Goal: Task Accomplishment & Management: Use online tool/utility

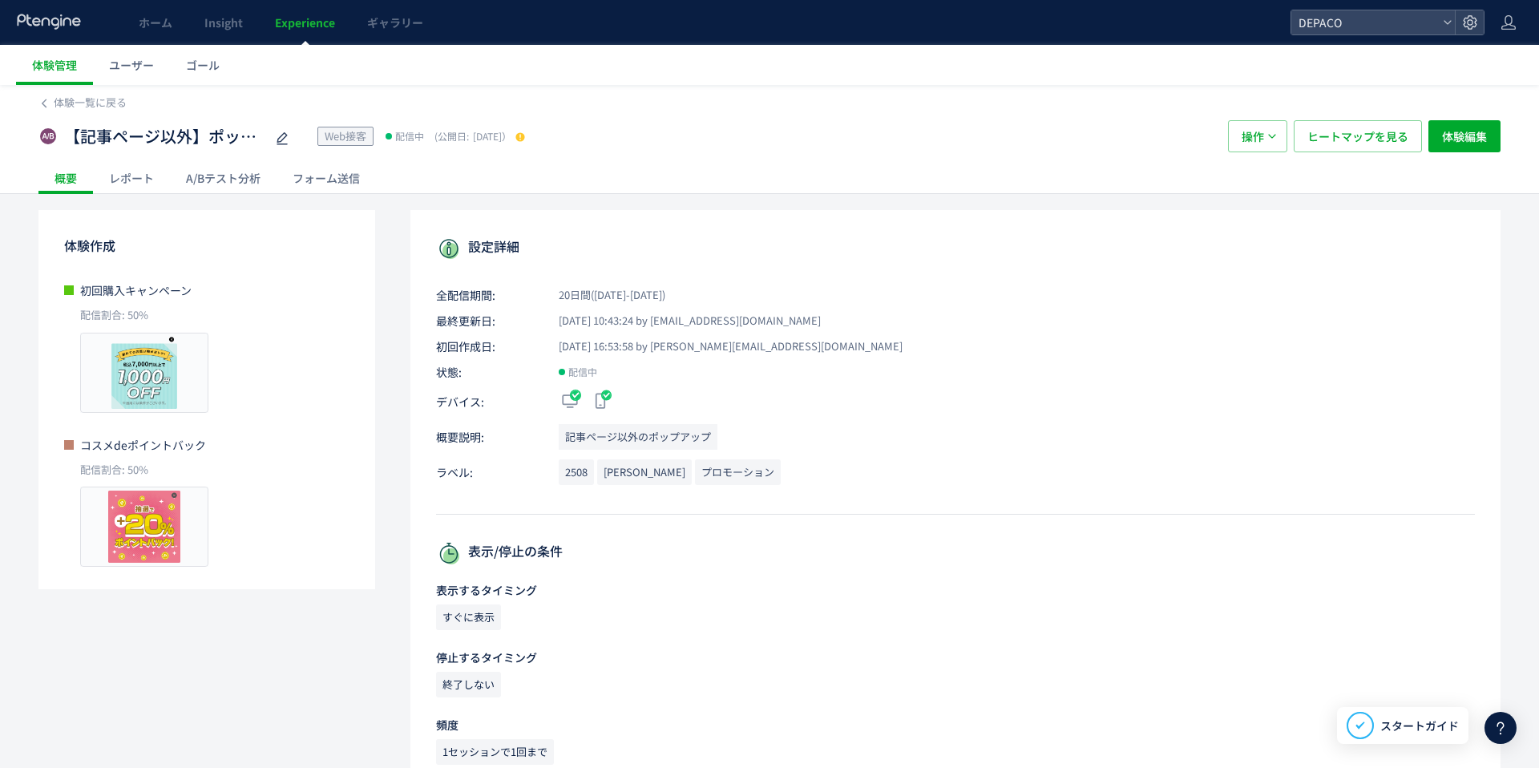
click at [58, 63] on span "体験管理" at bounding box center [54, 65] width 45 height 16
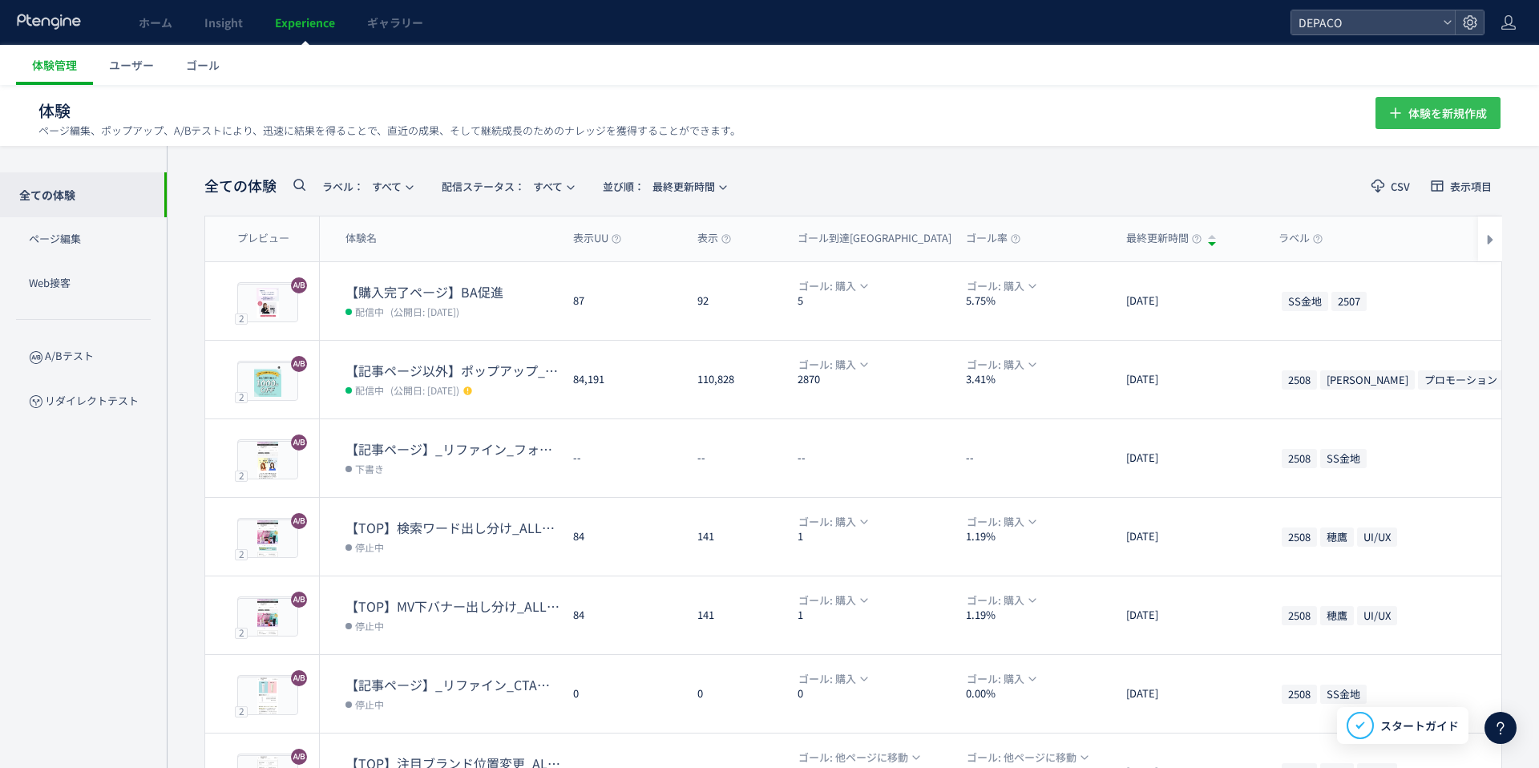
click at [1469, 122] on span "体験を新規作成" at bounding box center [1448, 113] width 79 height 32
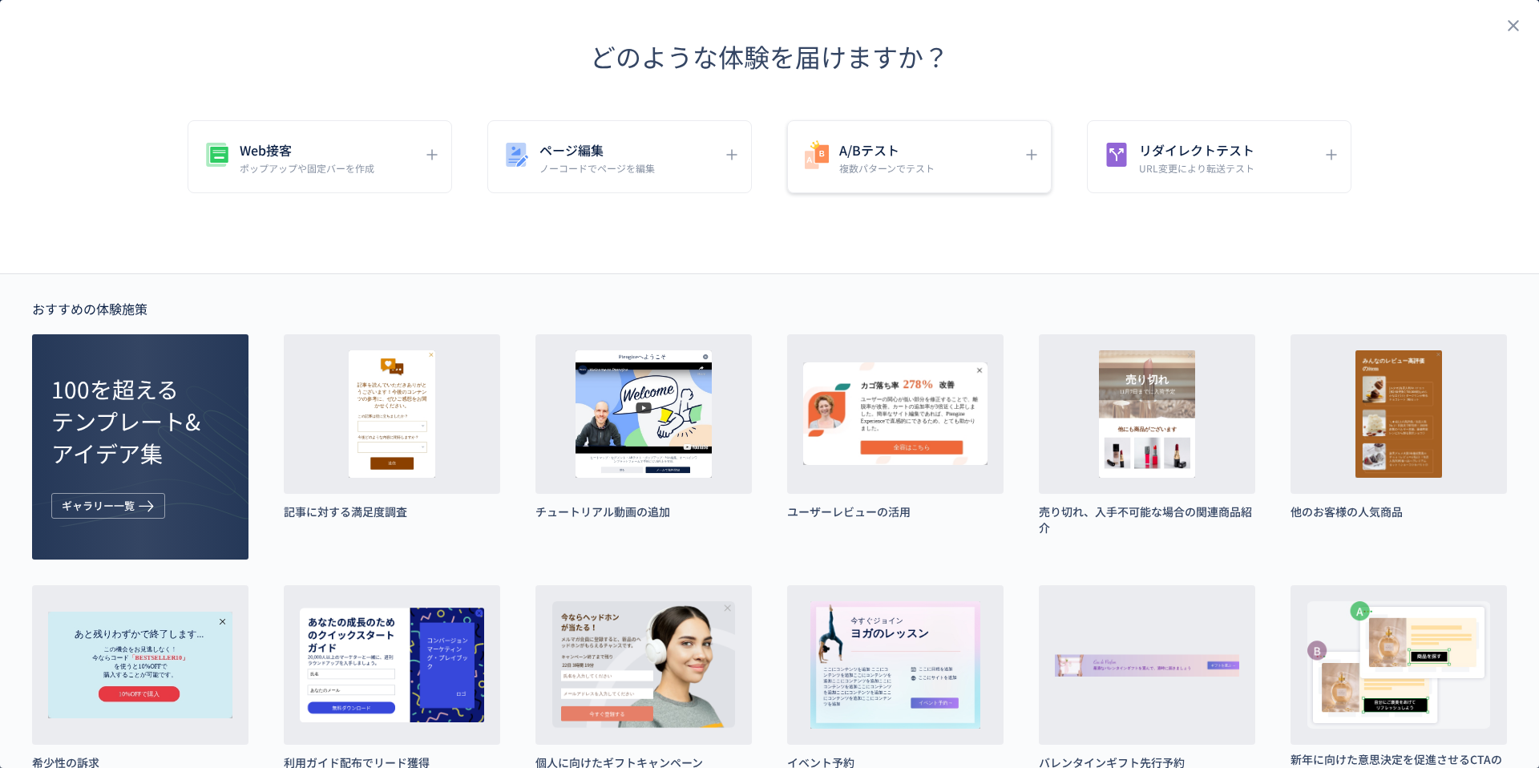
click at [896, 163] on p "複数パターンでテスト" at bounding box center [886, 168] width 95 height 14
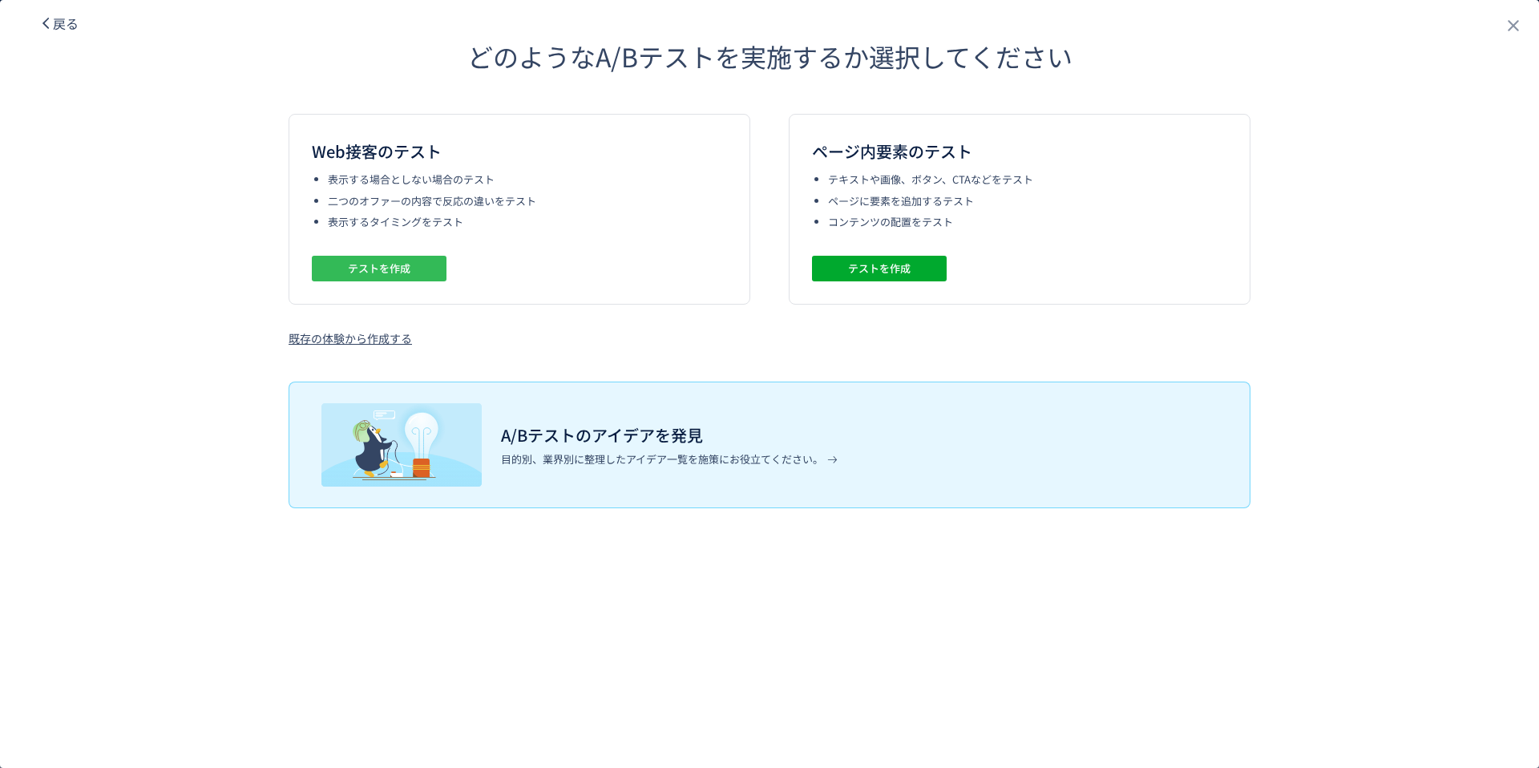
click at [382, 269] on span "テストを作成" at bounding box center [379, 269] width 63 height 26
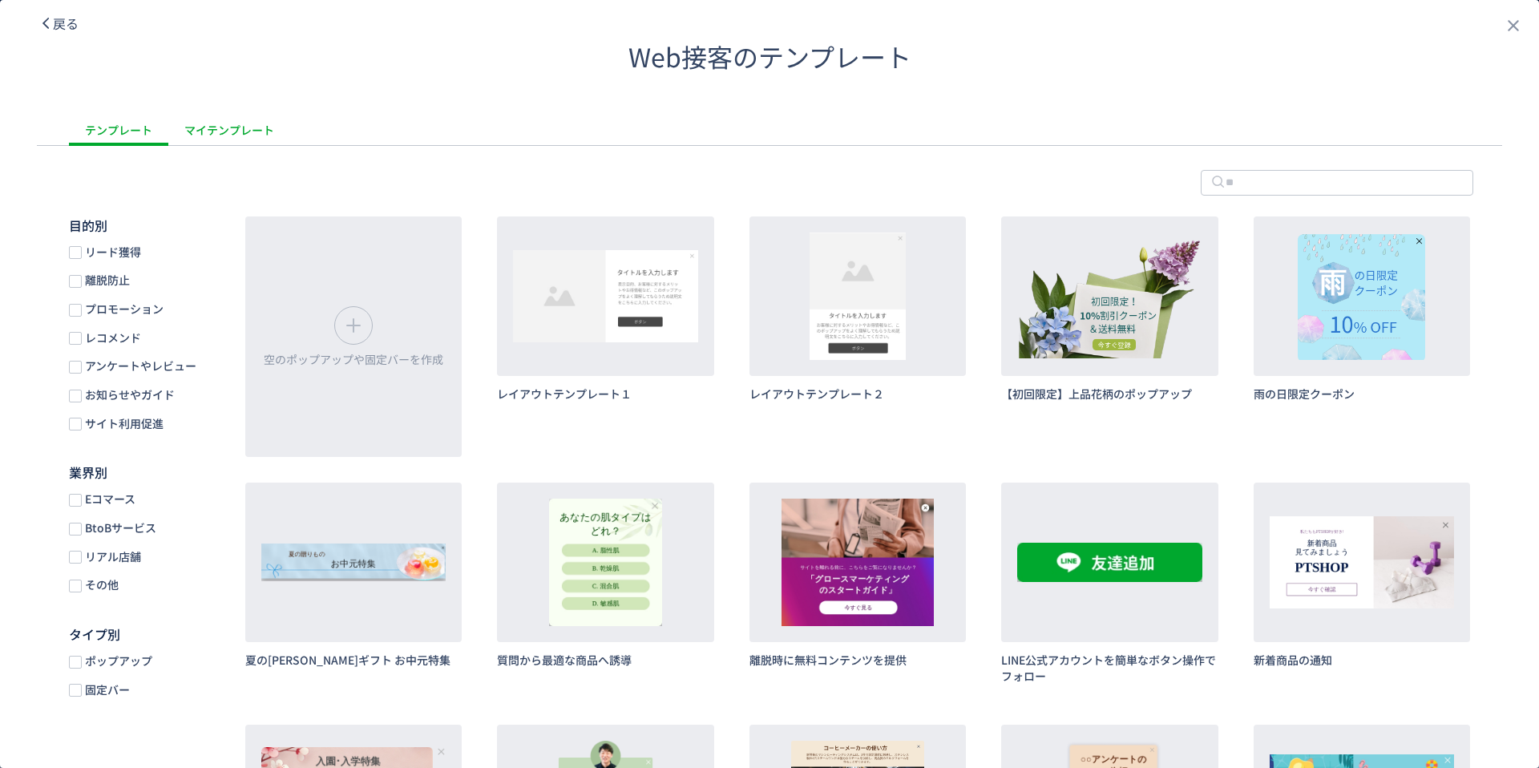
click at [220, 124] on div "マイテンプレート" at bounding box center [229, 130] width 122 height 32
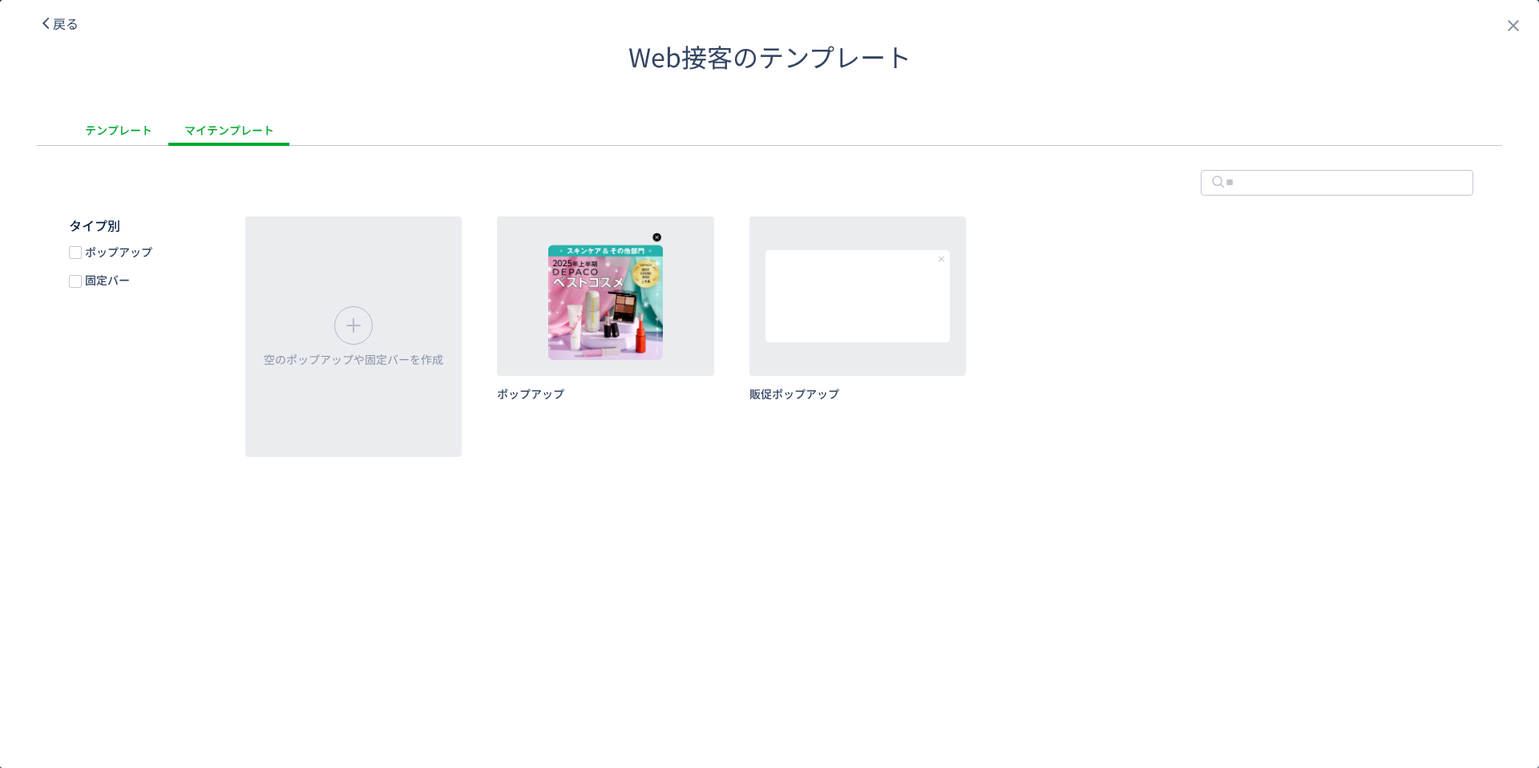
click at [136, 134] on div "テンプレート" at bounding box center [118, 130] width 99 height 32
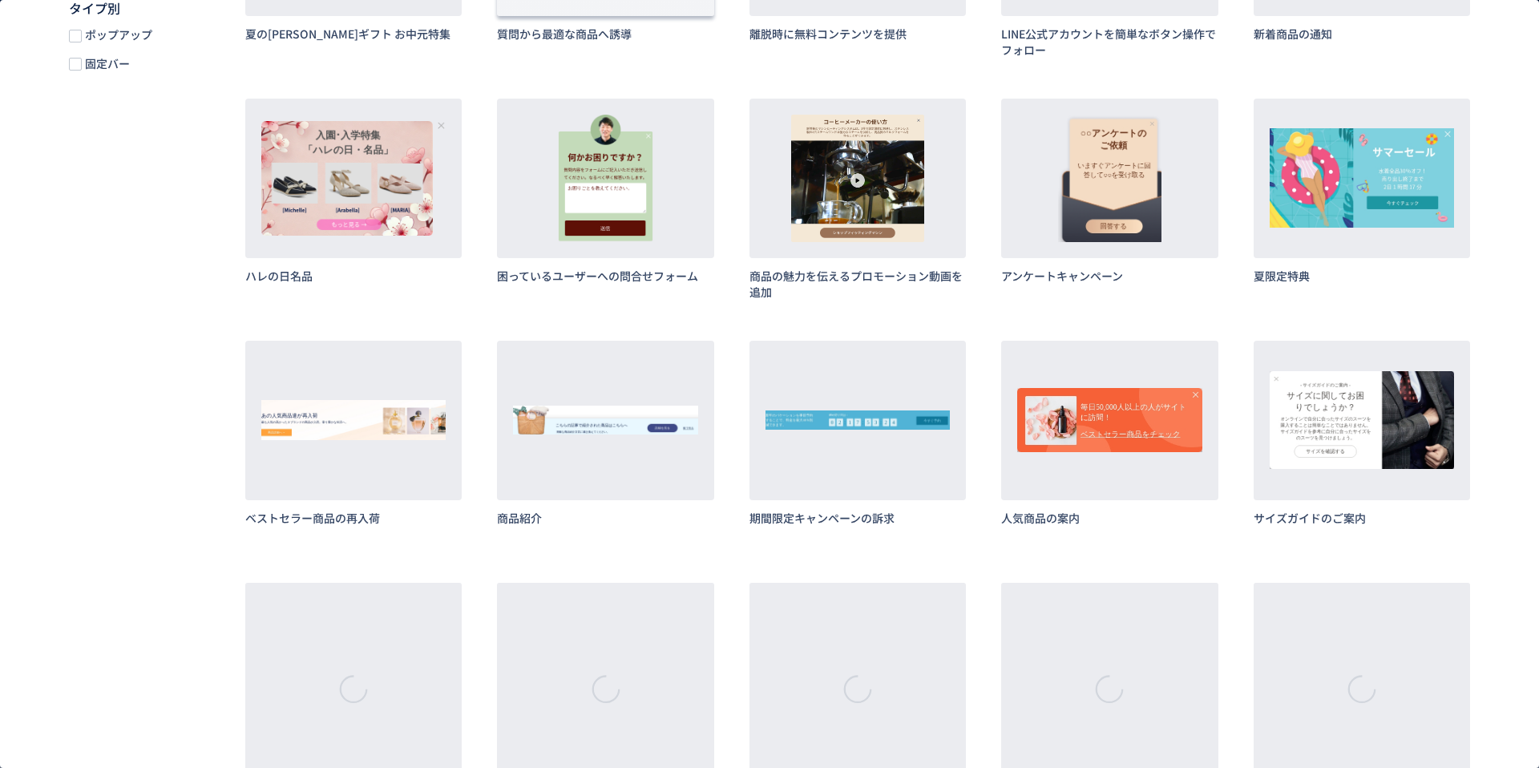
scroll to position [709, 0]
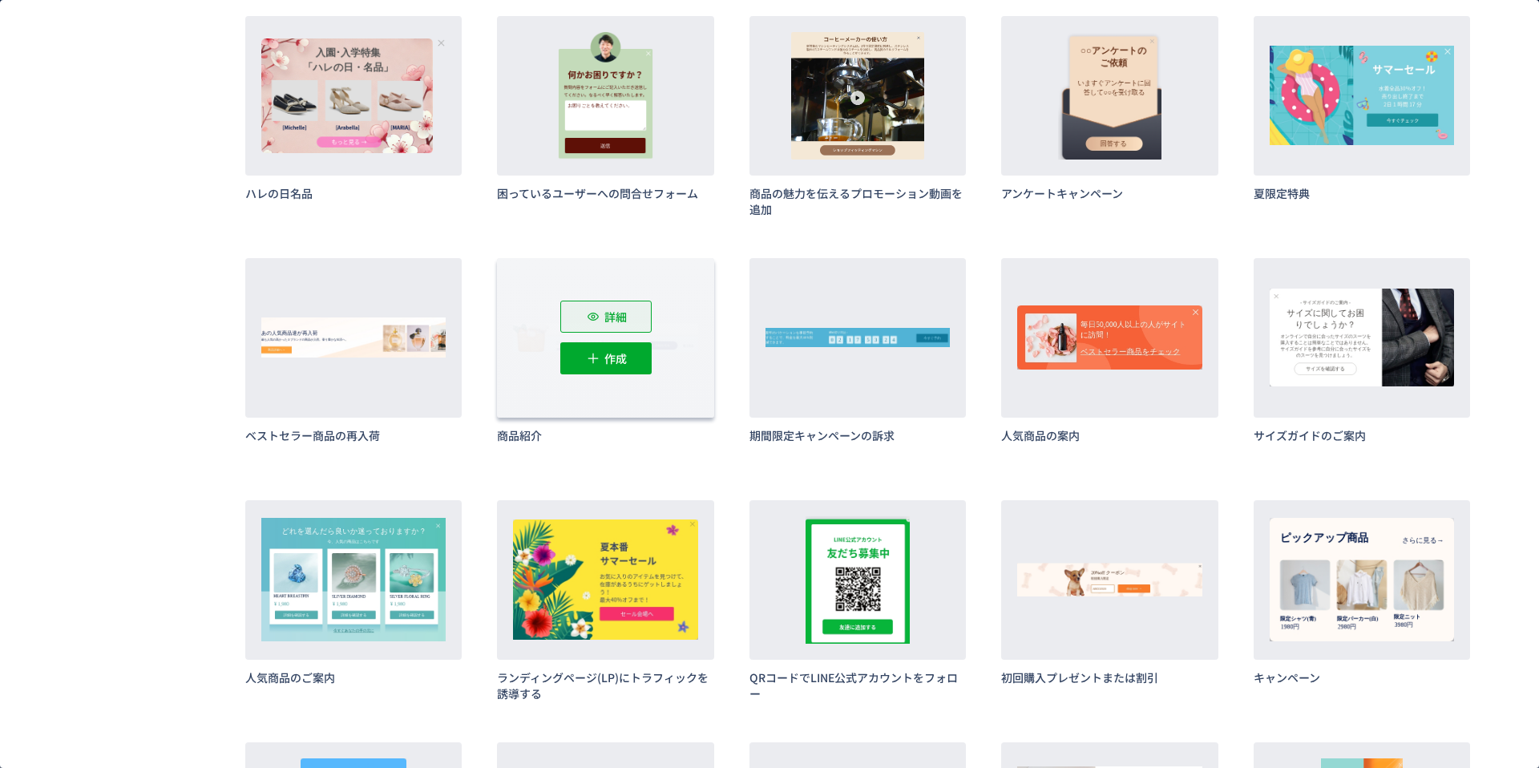
click at [596, 318] on icon "dialog" at bounding box center [593, 317] width 16 height 16
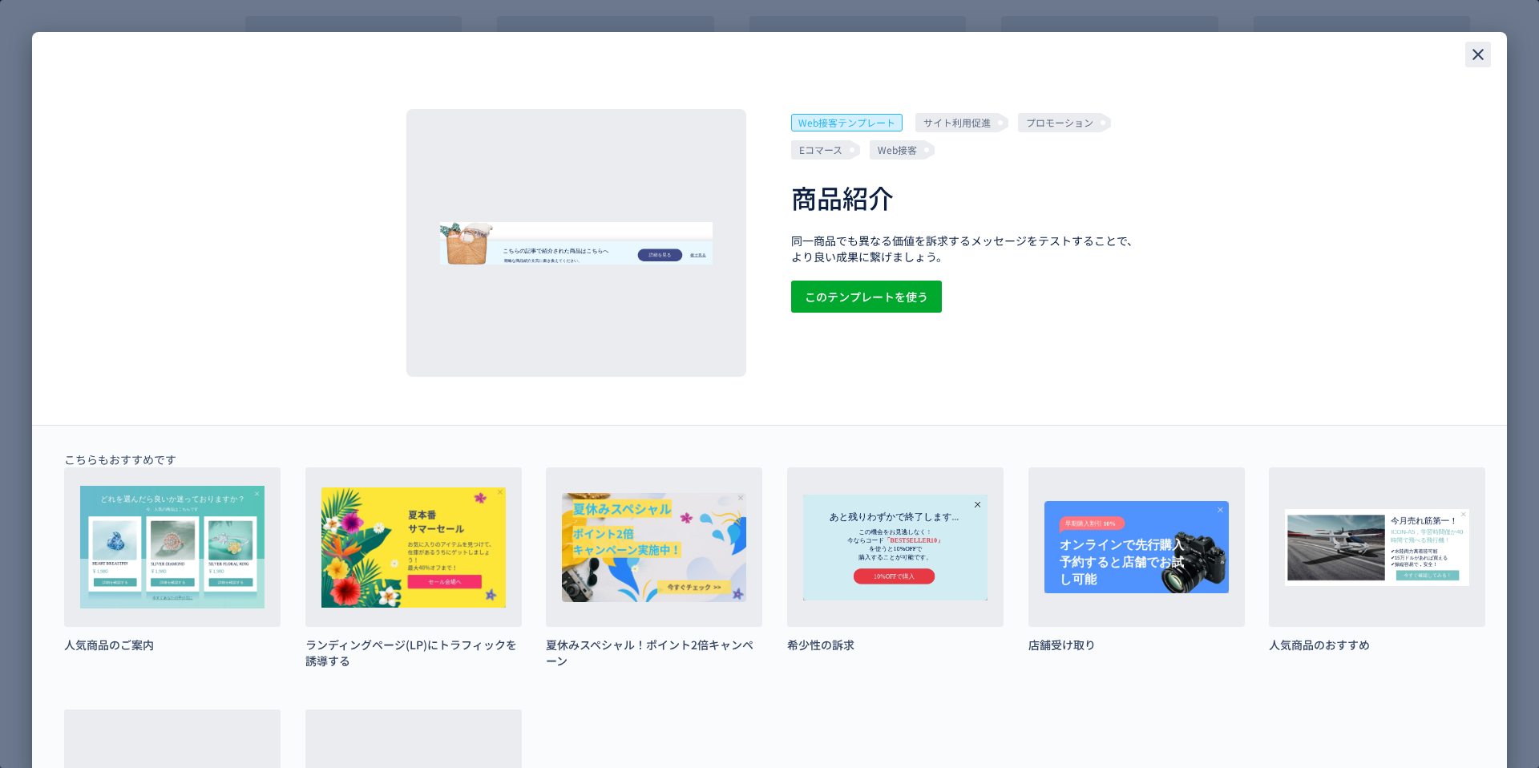
click at [1483, 51] on icon "close" at bounding box center [1478, 54] width 19 height 19
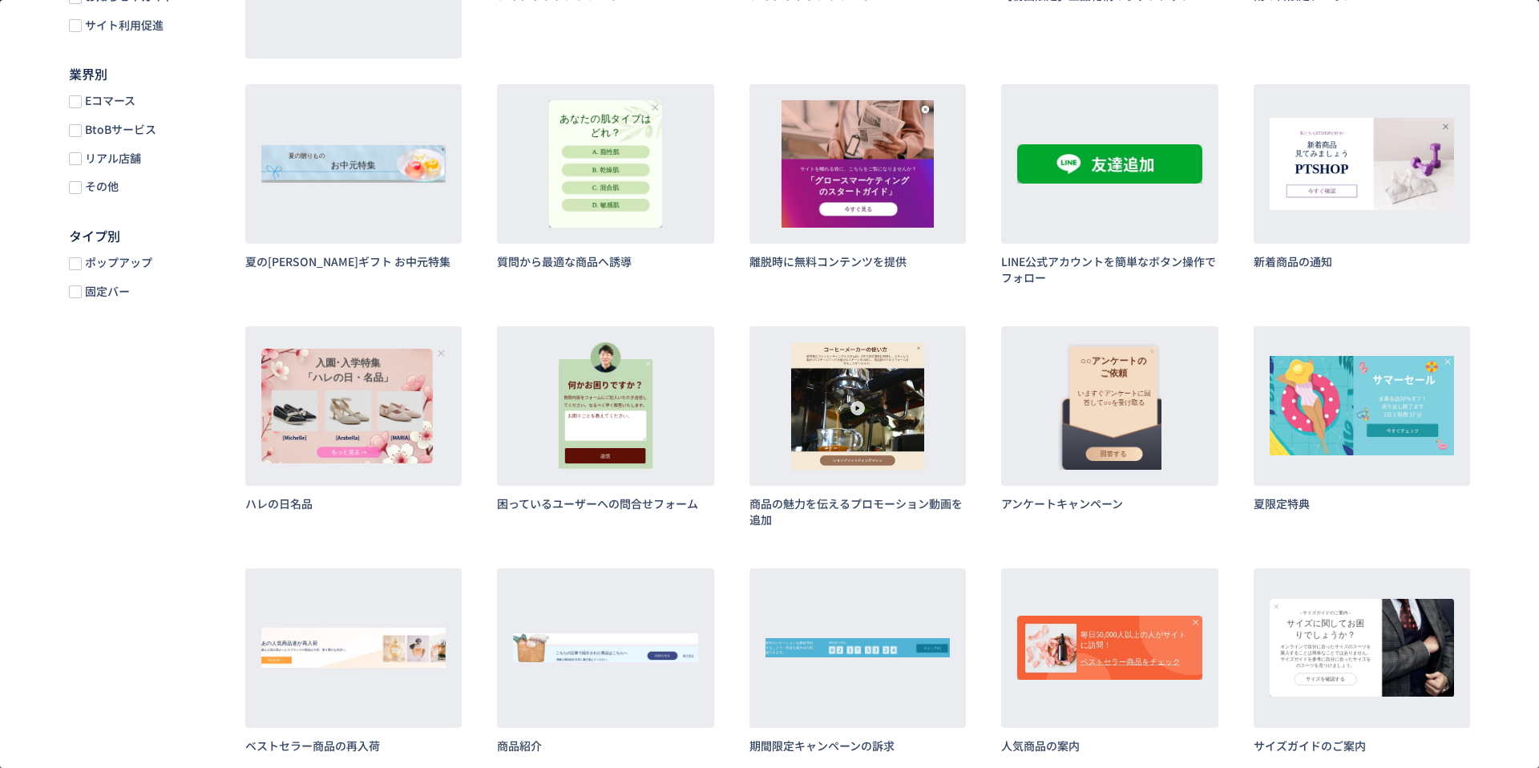
scroll to position [0, 0]
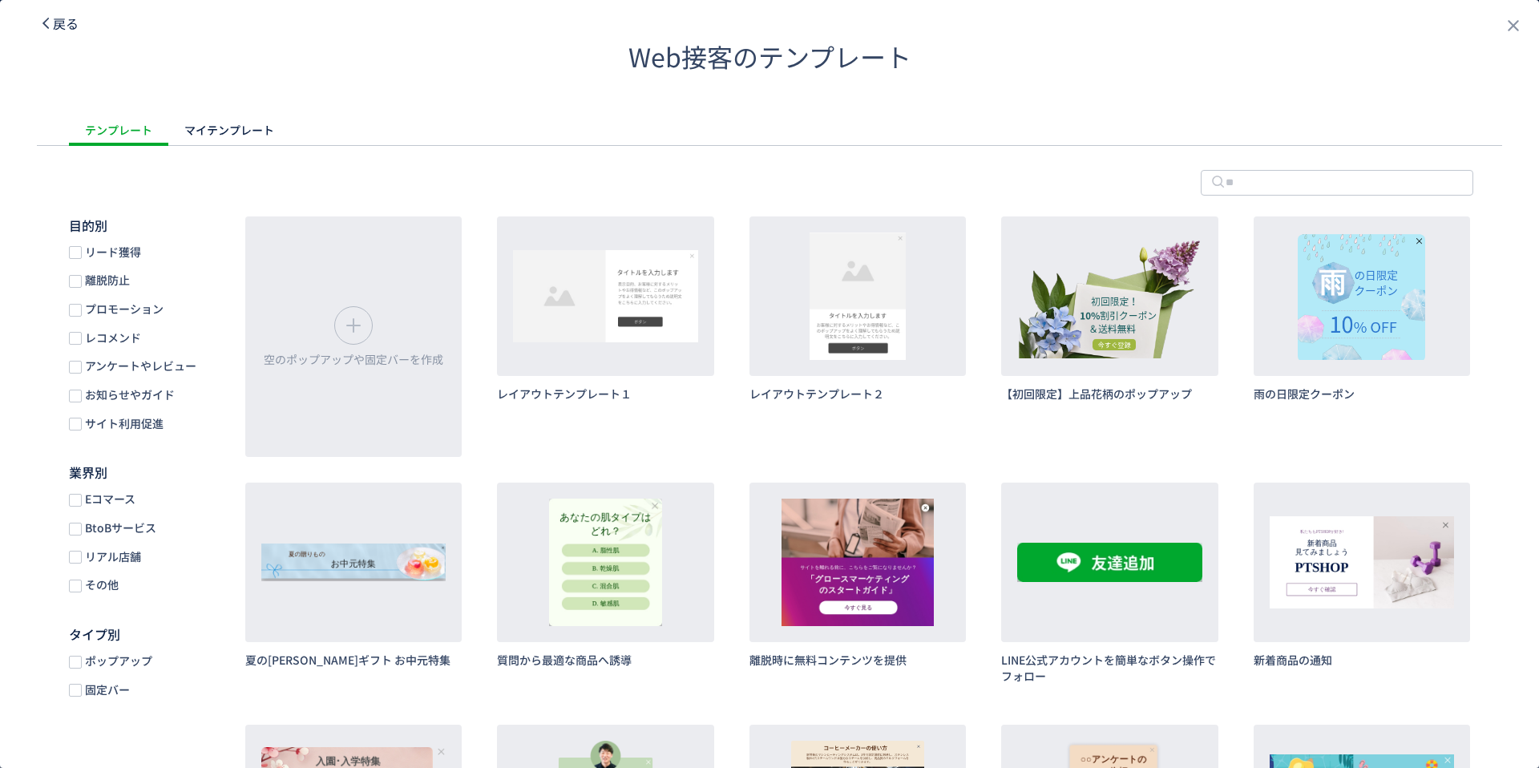
click at [60, 29] on span "戻る" at bounding box center [66, 23] width 26 height 19
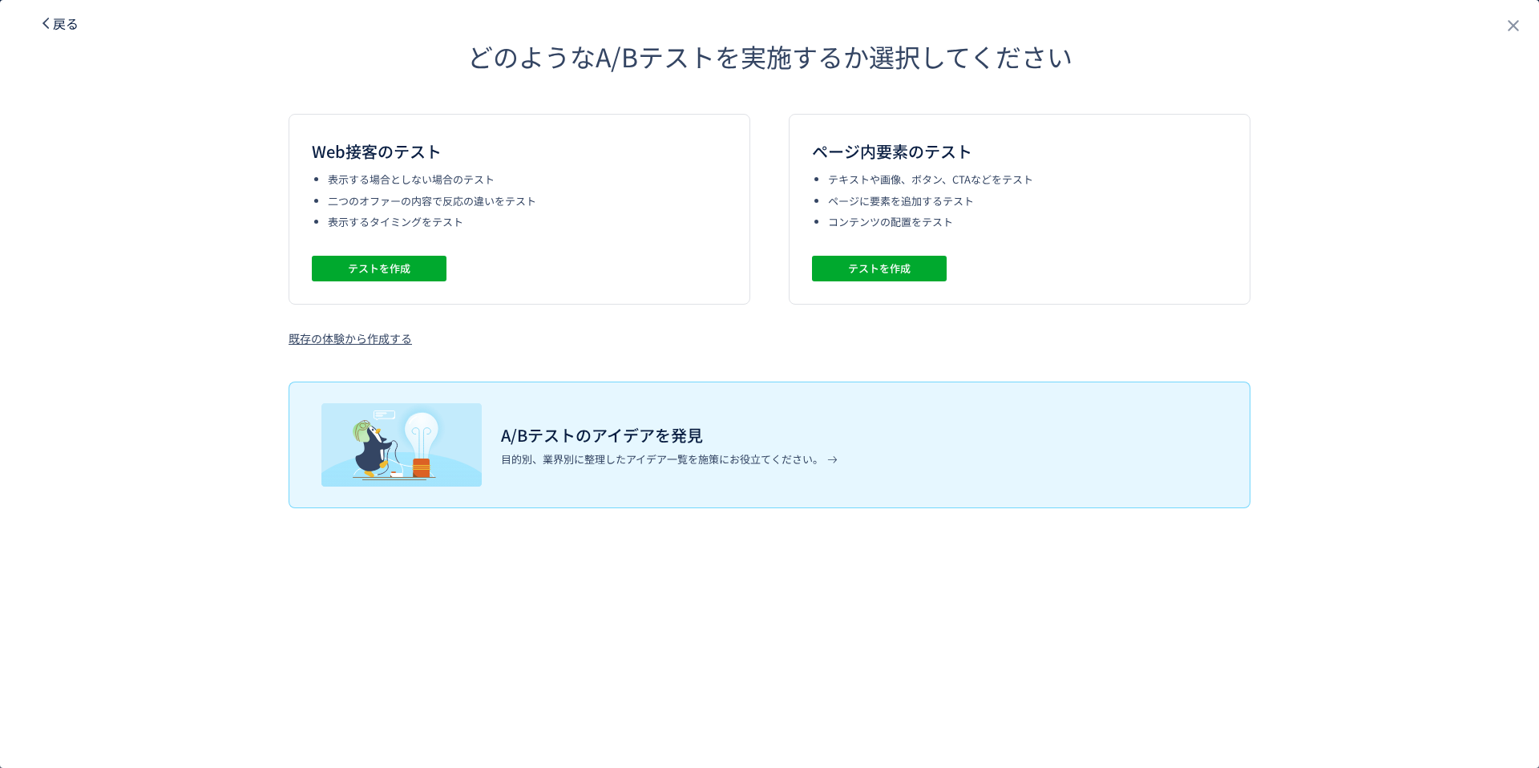
click at [60, 29] on span "戻る" at bounding box center [66, 23] width 26 height 19
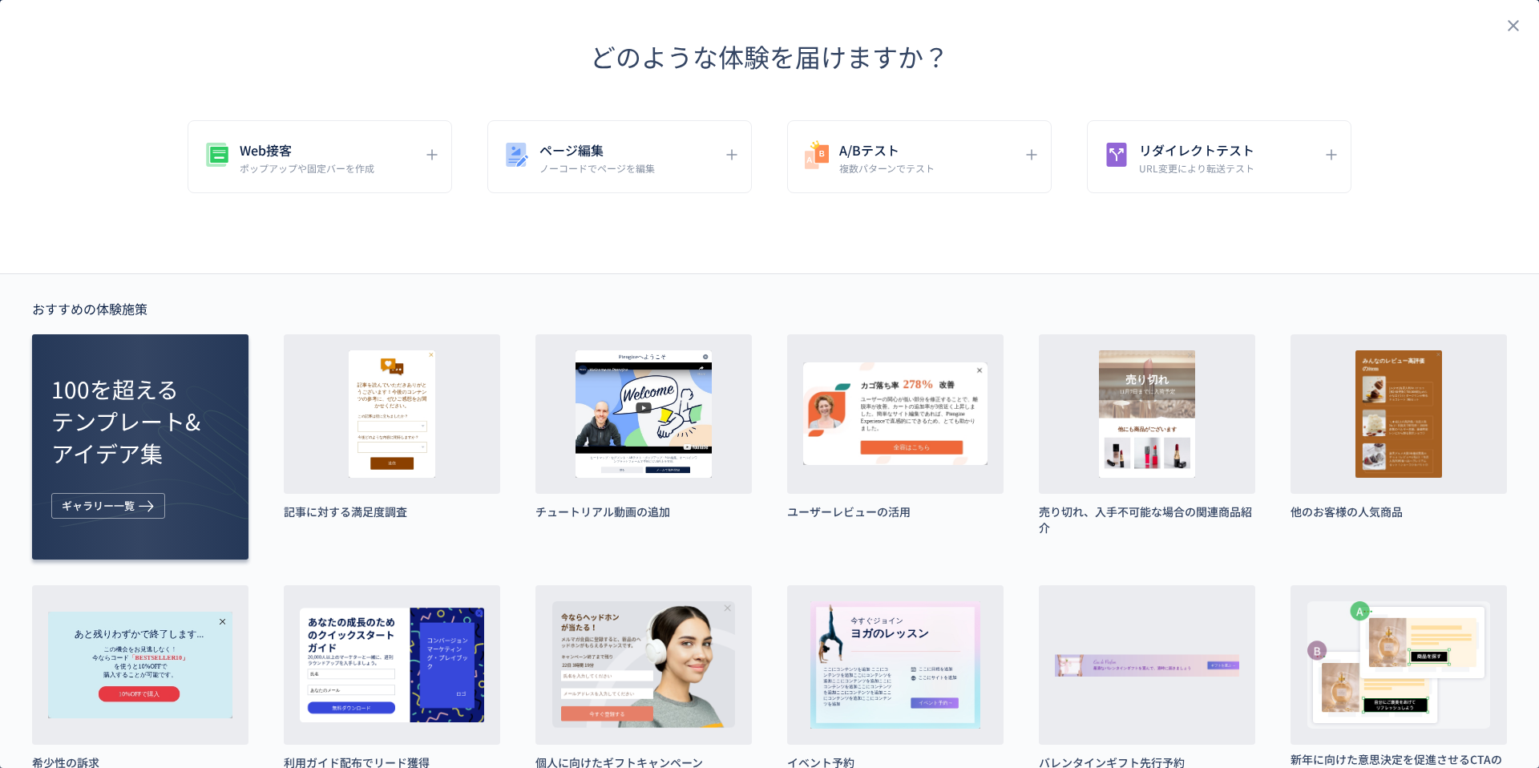
scroll to position [334, 0]
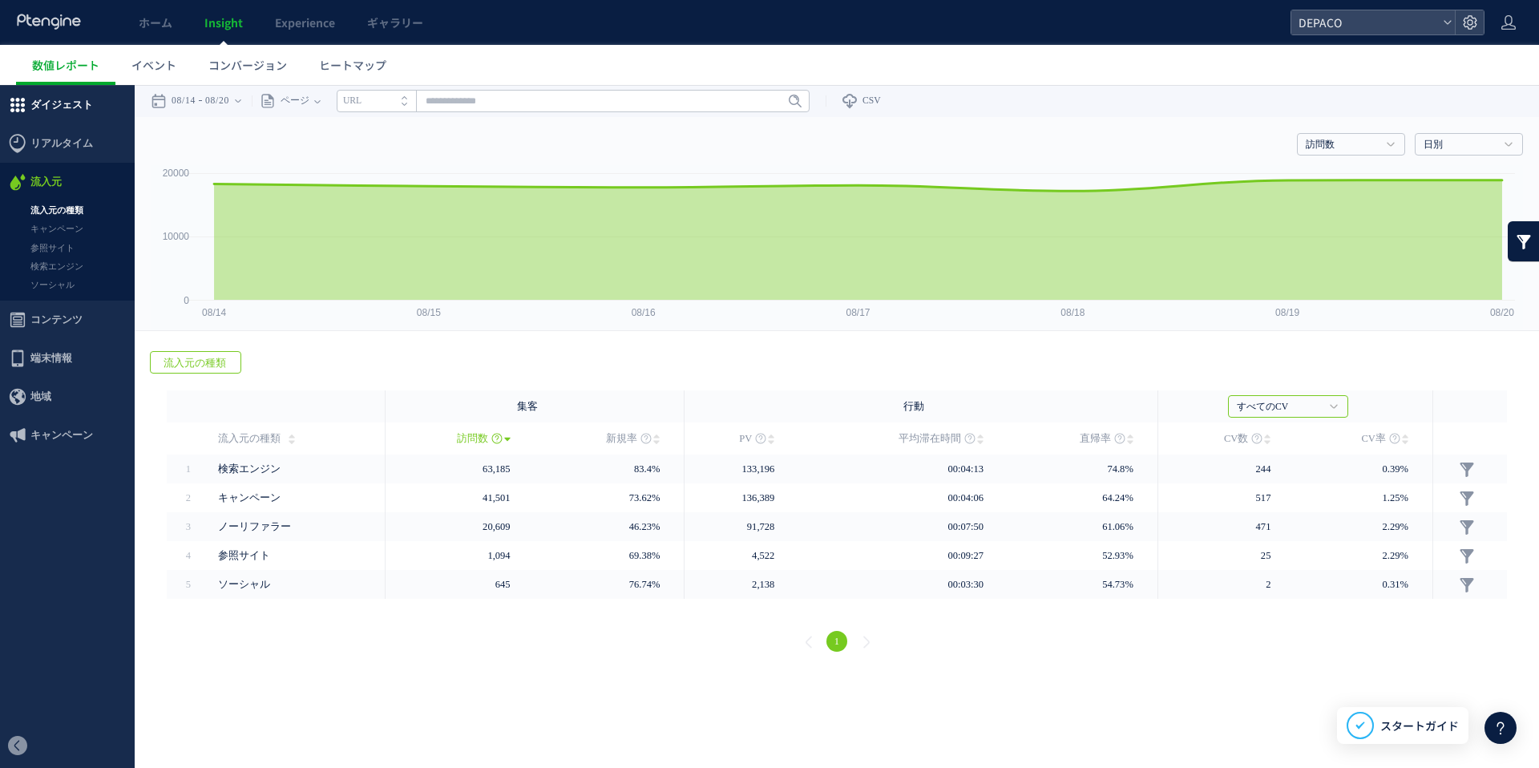
click at [68, 103] on span "ダイジェスト" at bounding box center [61, 105] width 63 height 38
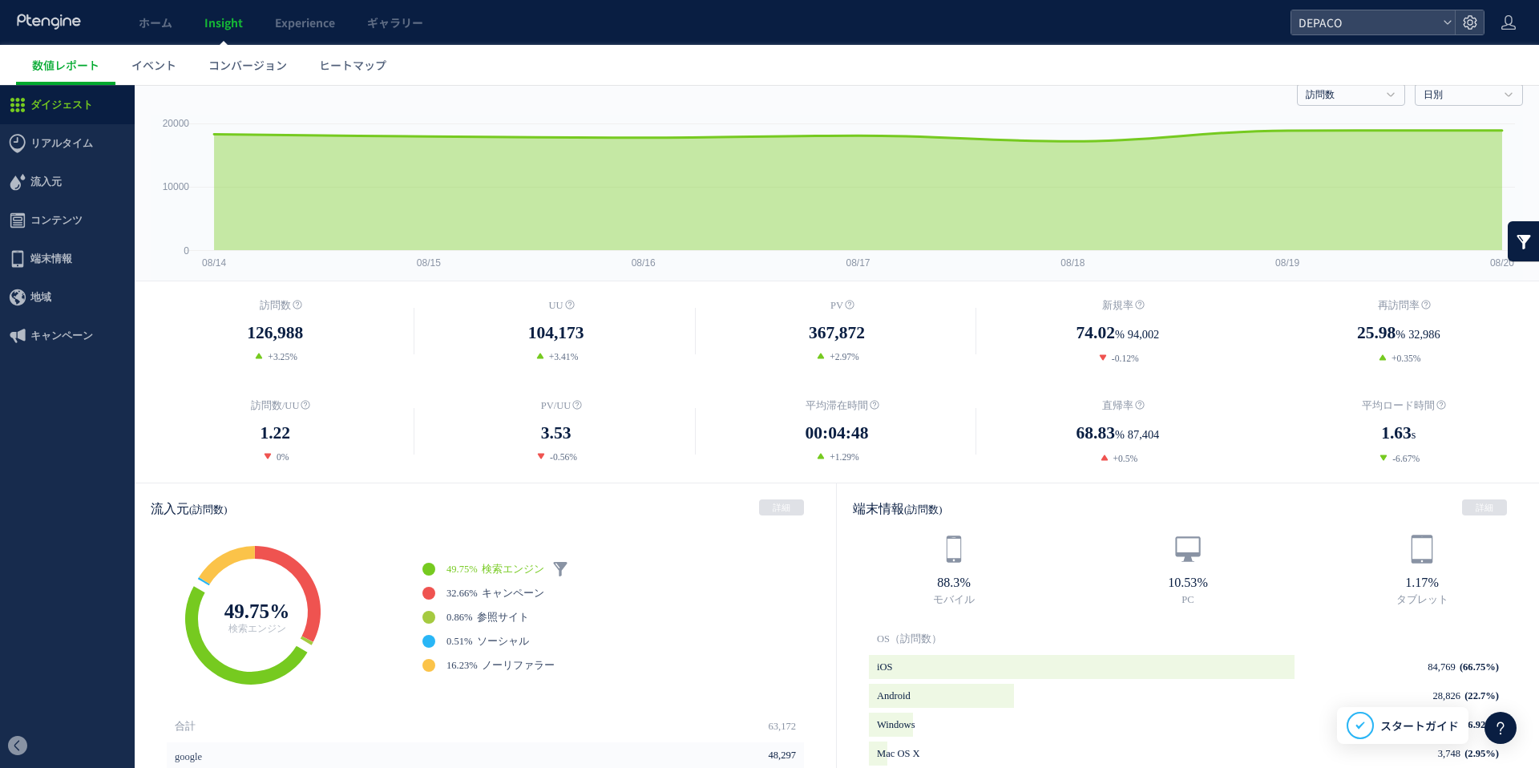
scroll to position [55, 0]
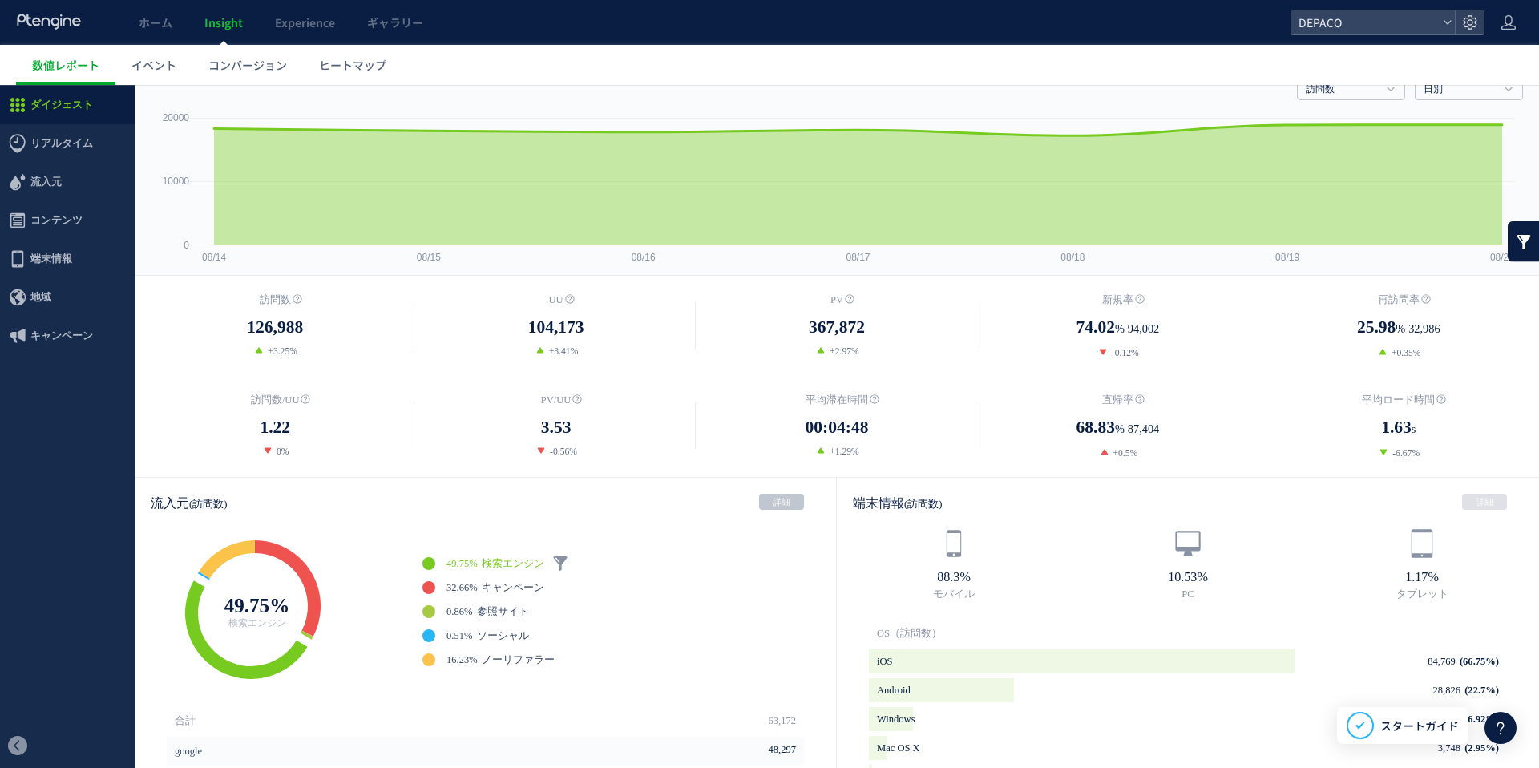
click at [779, 501] on link "詳細" at bounding box center [781, 502] width 45 height 16
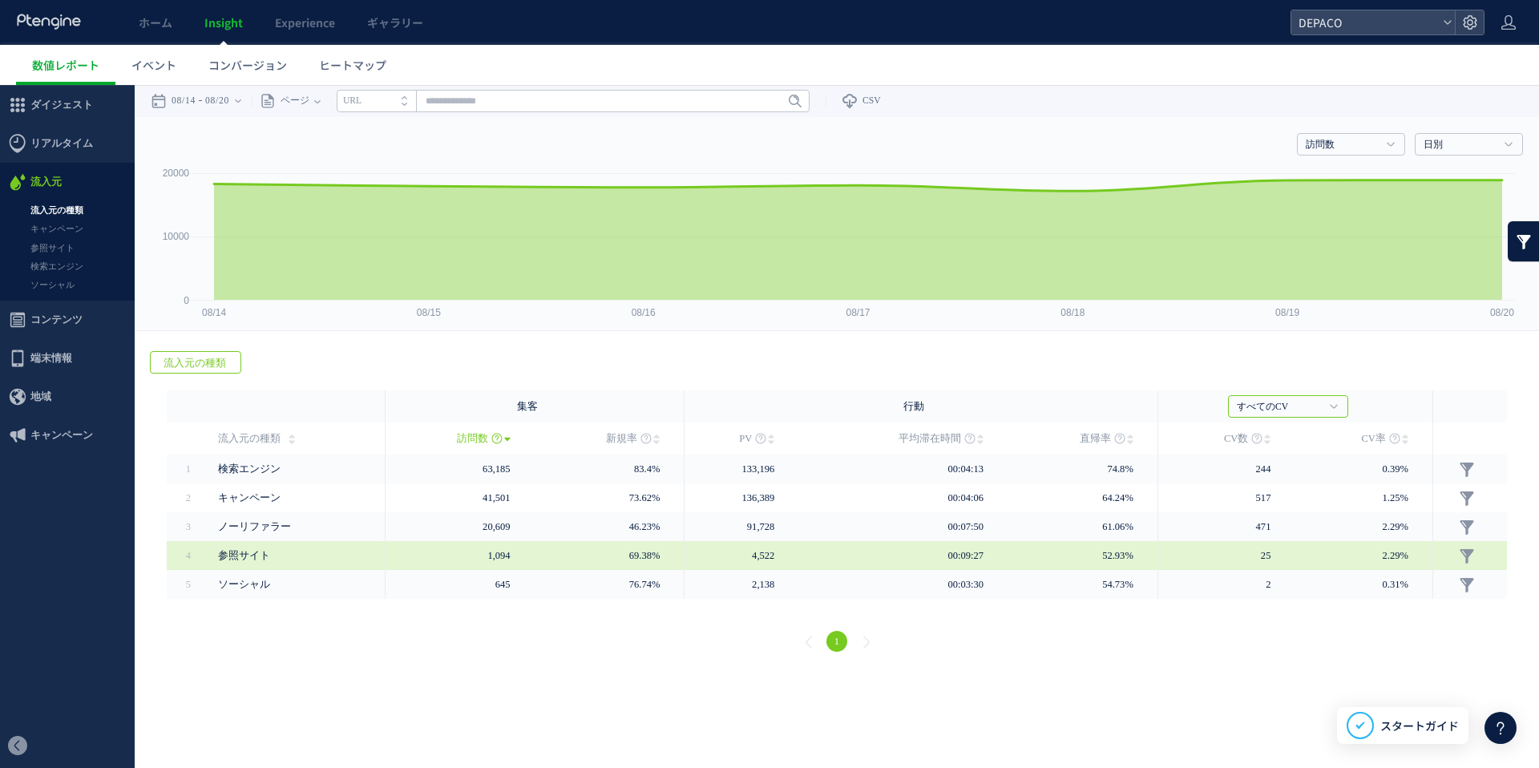
click at [241, 557] on span "参照サイト" at bounding box center [244, 555] width 52 height 11
click at [1465, 552] on link at bounding box center [1467, 556] width 16 height 16
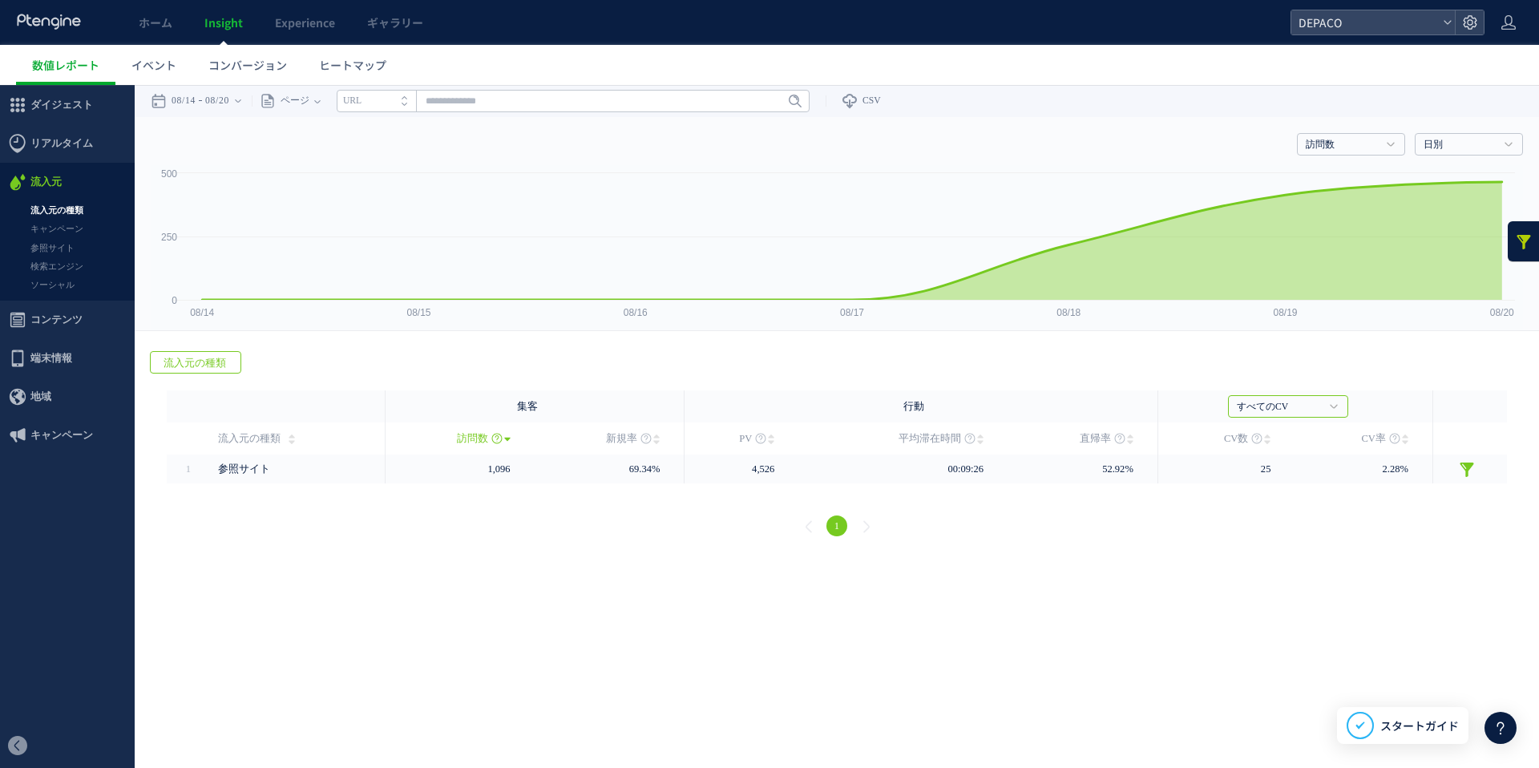
click at [209, 360] on span "流入元の種類" at bounding box center [195, 363] width 88 height 22
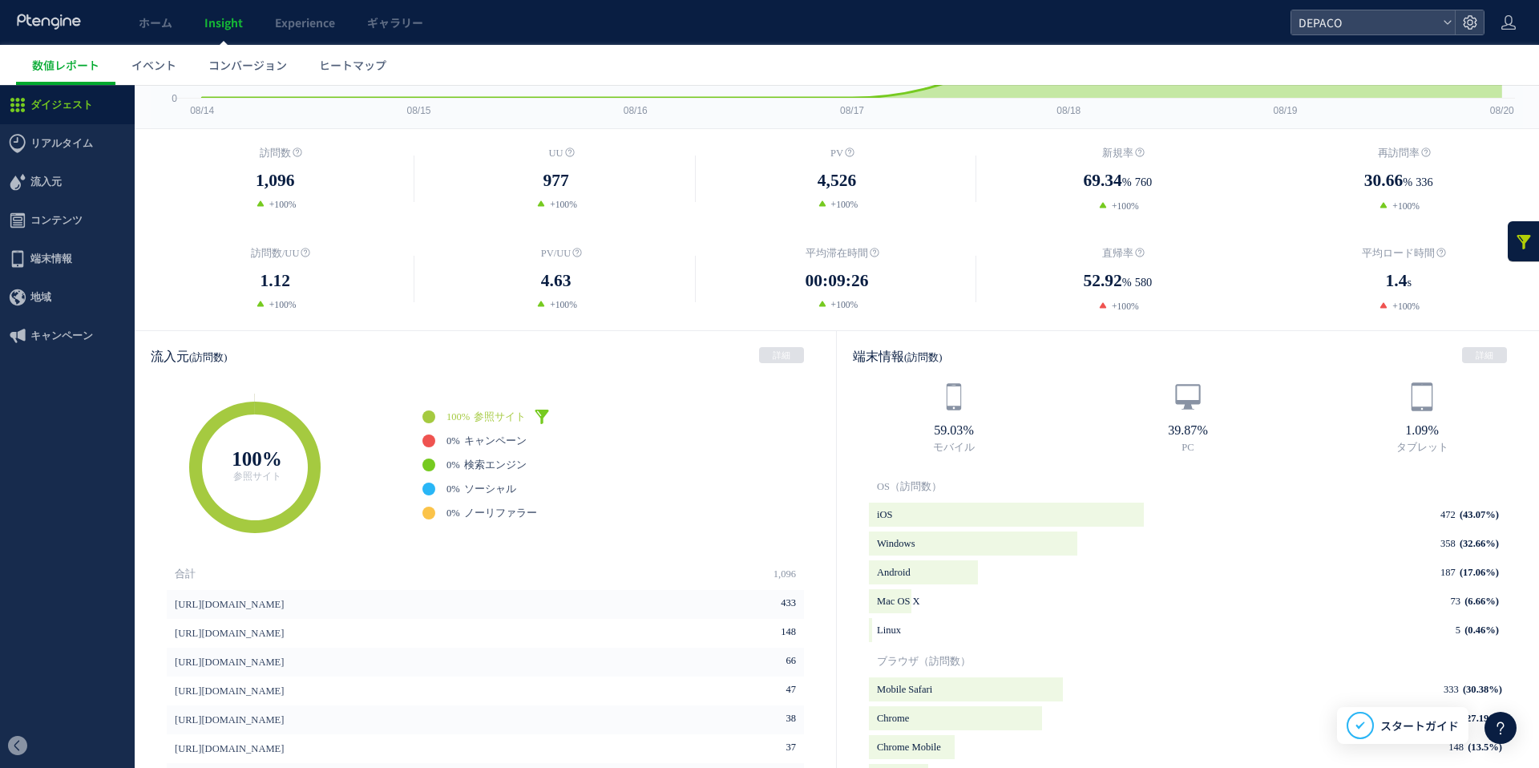
scroll to position [203, 0]
click at [785, 357] on link "詳細" at bounding box center [781, 354] width 45 height 16
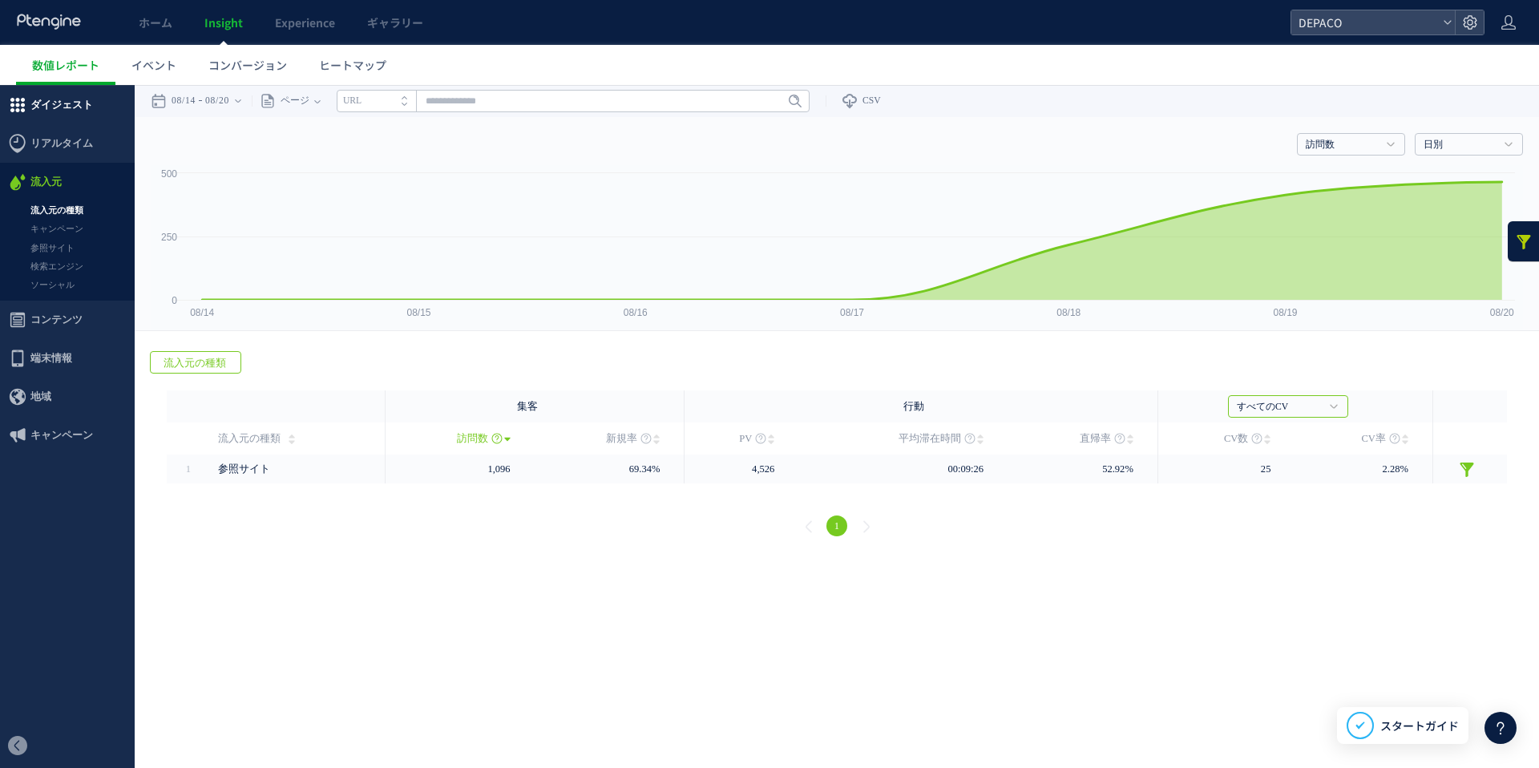
click at [58, 103] on span "ダイジェスト" at bounding box center [61, 105] width 63 height 38
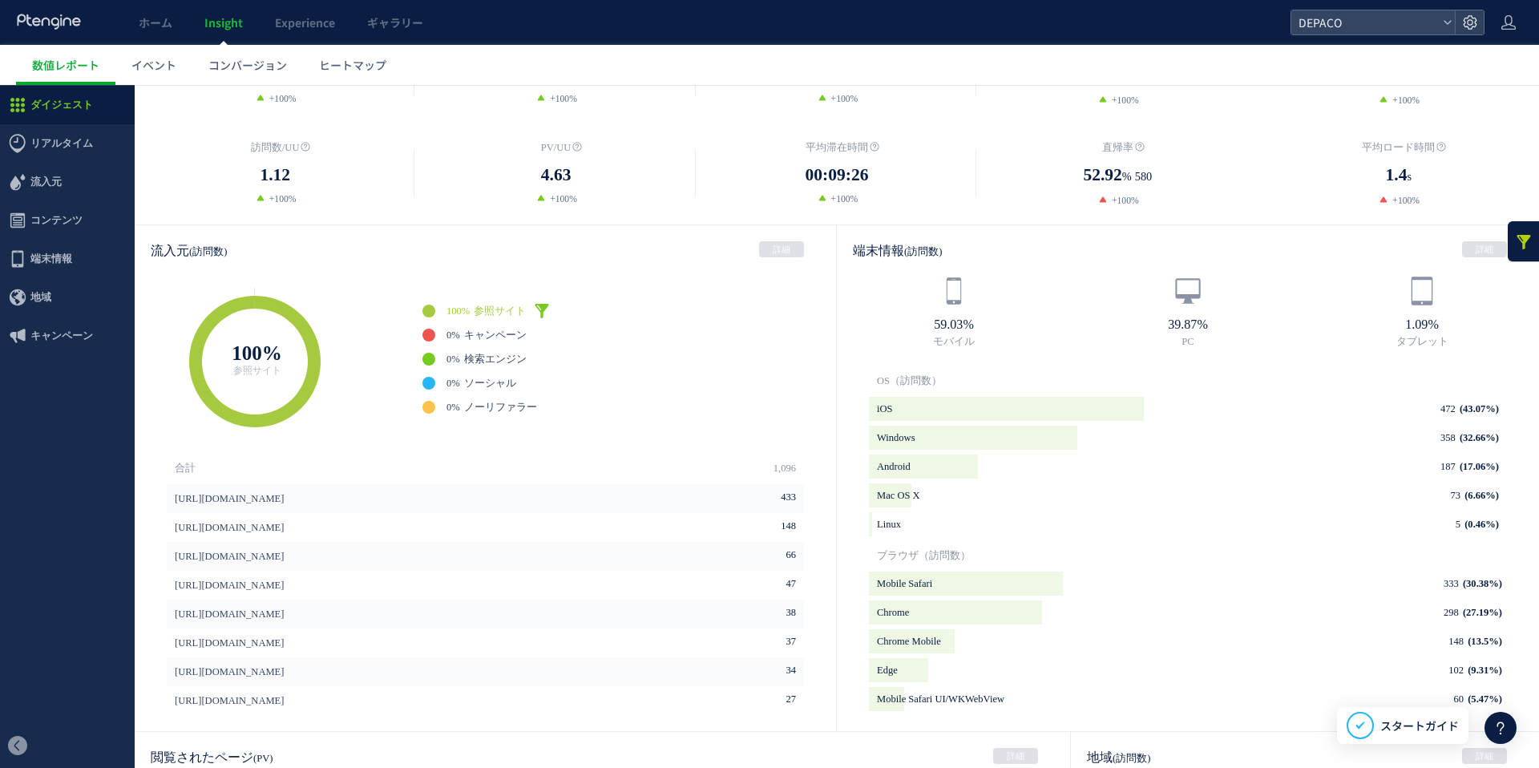
scroll to position [334, 0]
